Goal: Task Accomplishment & Management: Use online tool/utility

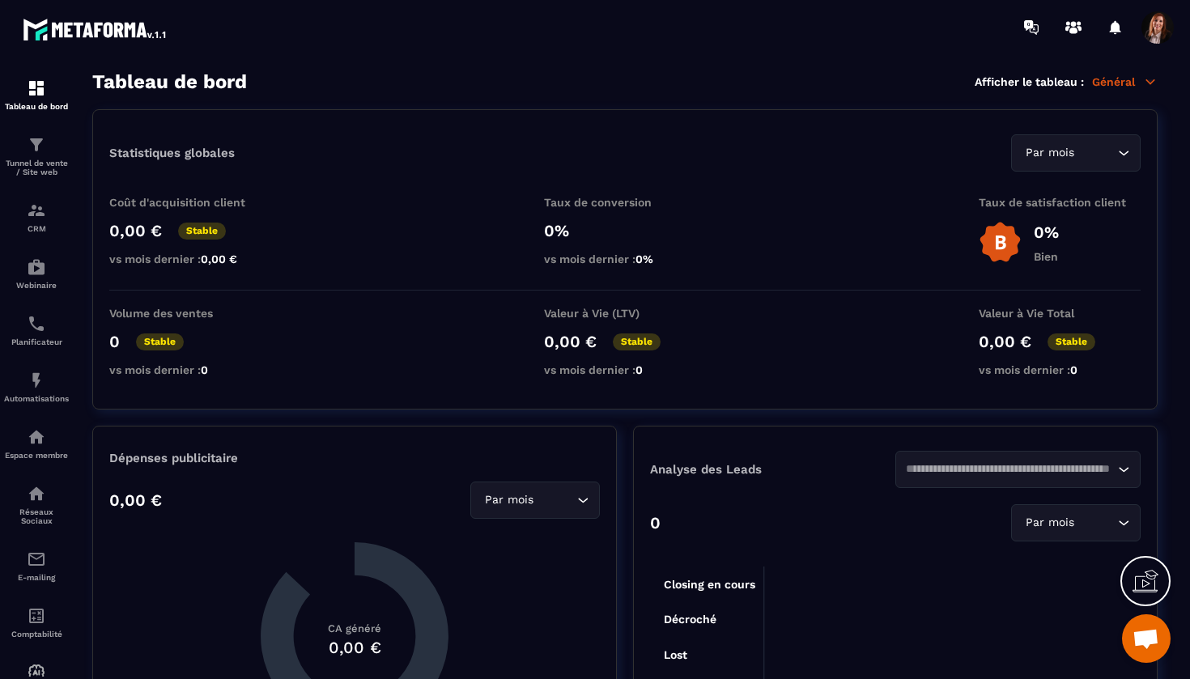
scroll to position [4485, 0]
click at [41, 156] on div "Tunnel de vente / Site web" at bounding box center [36, 155] width 65 height 41
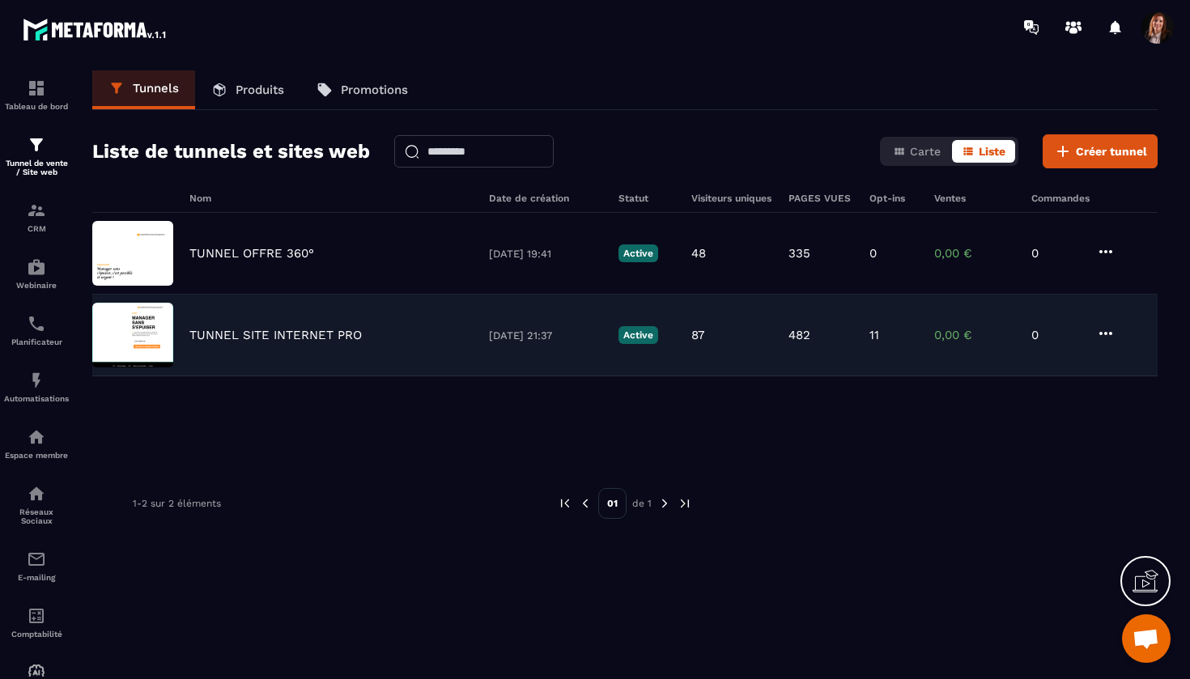
click at [279, 330] on p "TUNNEL SITE INTERNET PRO" at bounding box center [275, 335] width 172 height 15
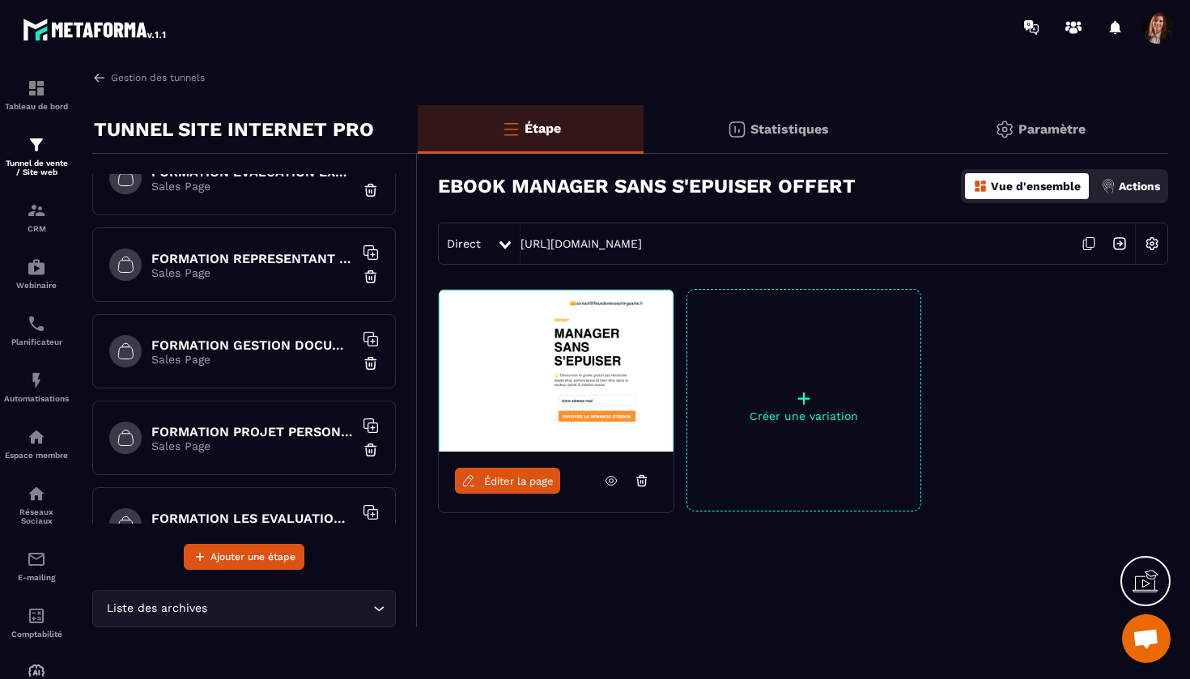
scroll to position [1154, 0]
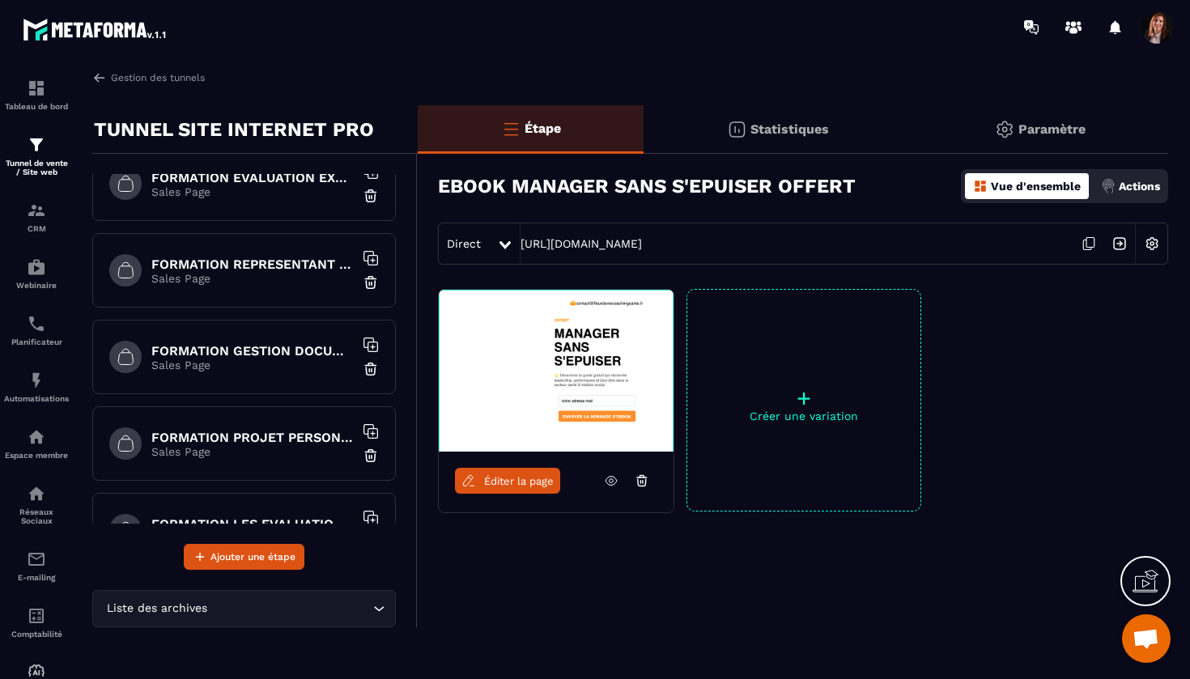
click at [260, 435] on h6 "FORMATION PROJET PERSONNALISE" at bounding box center [252, 437] width 202 height 15
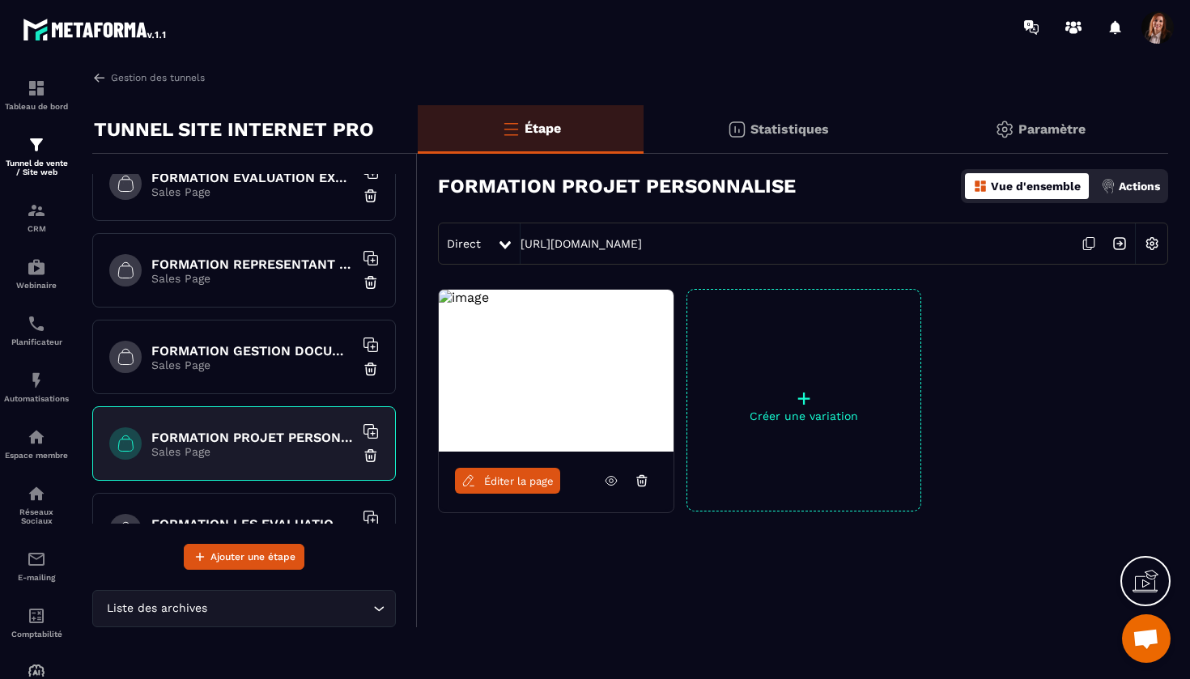
click at [513, 476] on span "Éditer la page" at bounding box center [519, 481] width 70 height 12
